Goal: Task Accomplishment & Management: Manage account settings

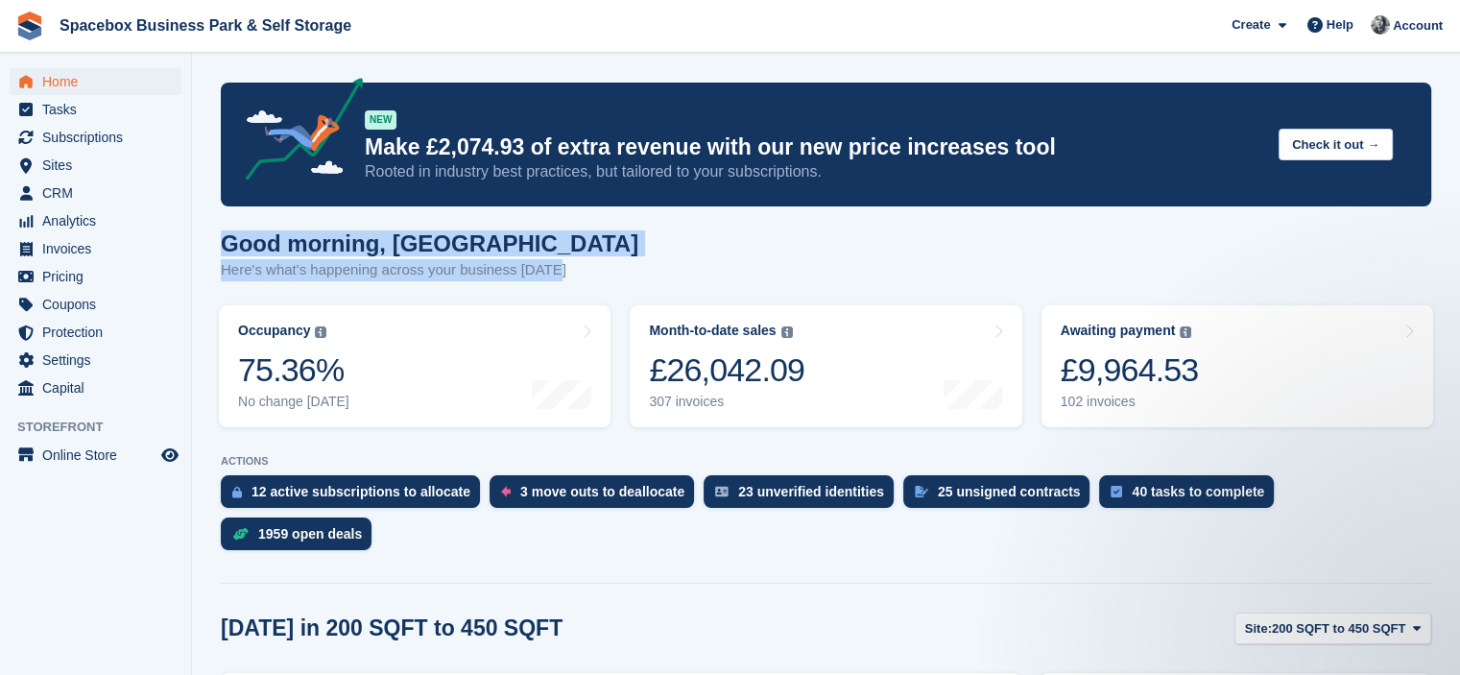
drag, startPoint x: 557, startPoint y: 265, endPoint x: 193, endPoint y: 222, distance: 366.4
click at [510, 243] on h1 "Good morning, [GEOGRAPHIC_DATA]" at bounding box center [430, 243] width 418 height 26
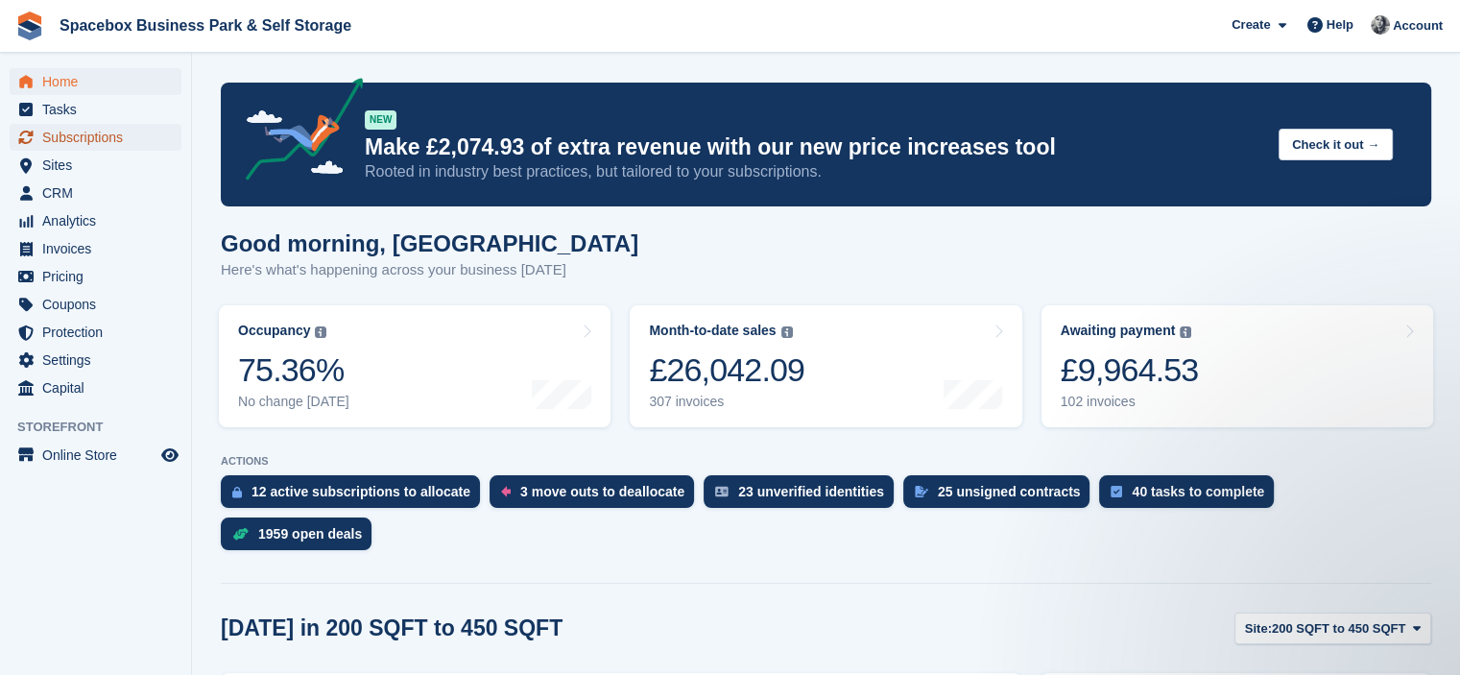
click at [39, 130] on link "Subscriptions" at bounding box center [96, 137] width 172 height 27
